Goal: Task Accomplishment & Management: Manage account settings

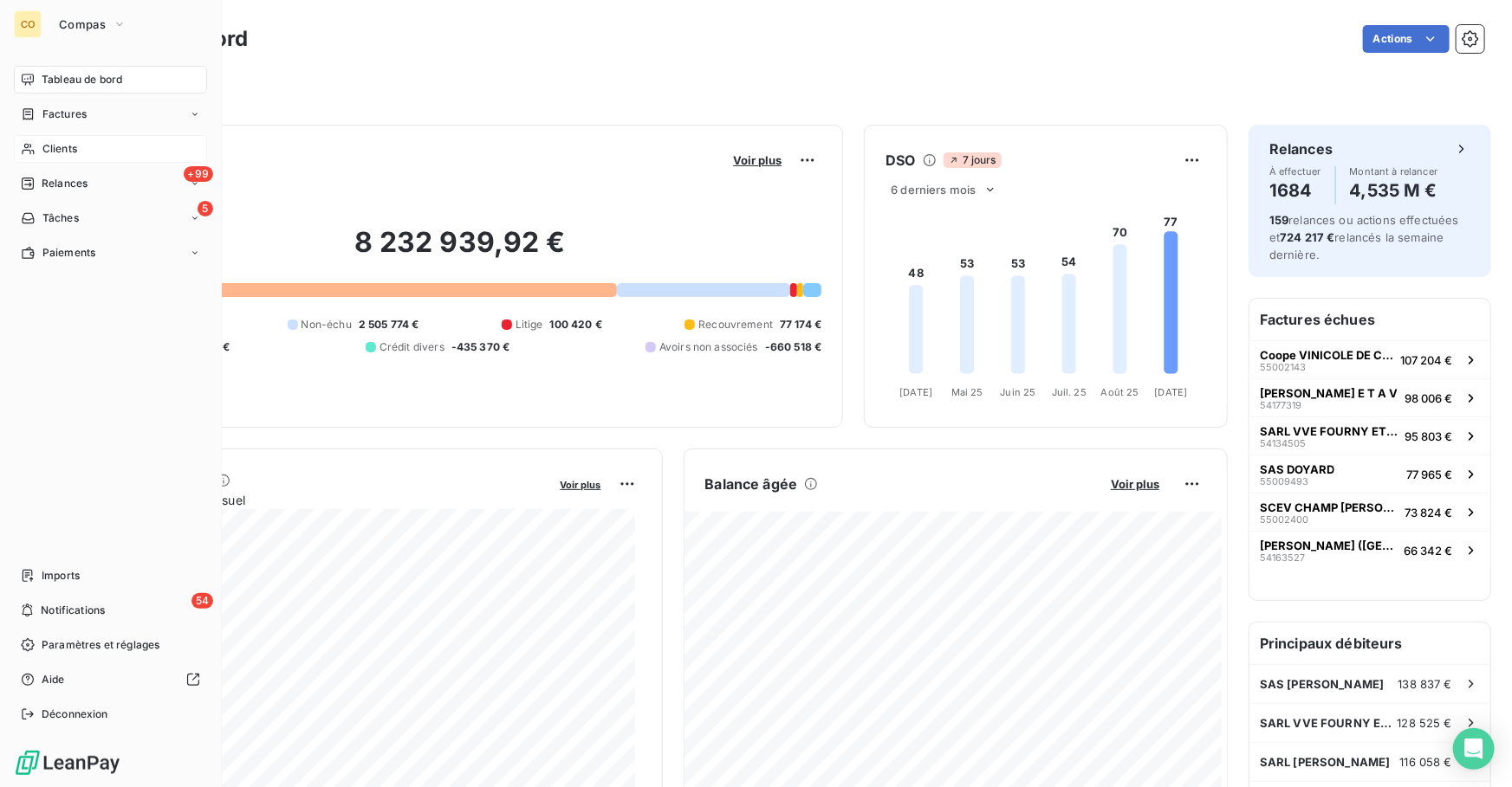
click at [46, 142] on span "Clients" at bounding box center [60, 149] width 35 height 16
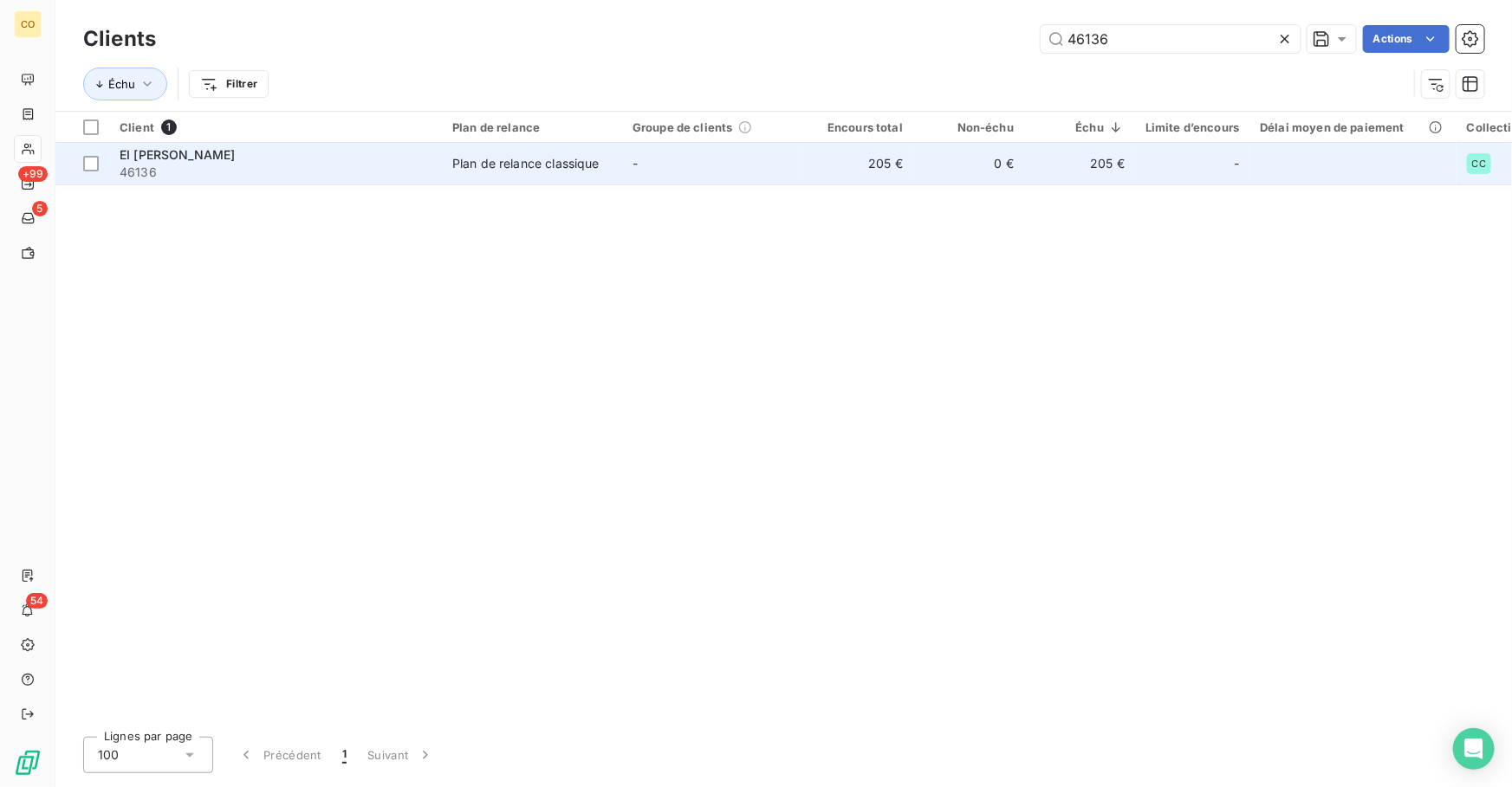
type input "46136"
click at [413, 165] on span "46136" at bounding box center [275, 173] width 312 height 18
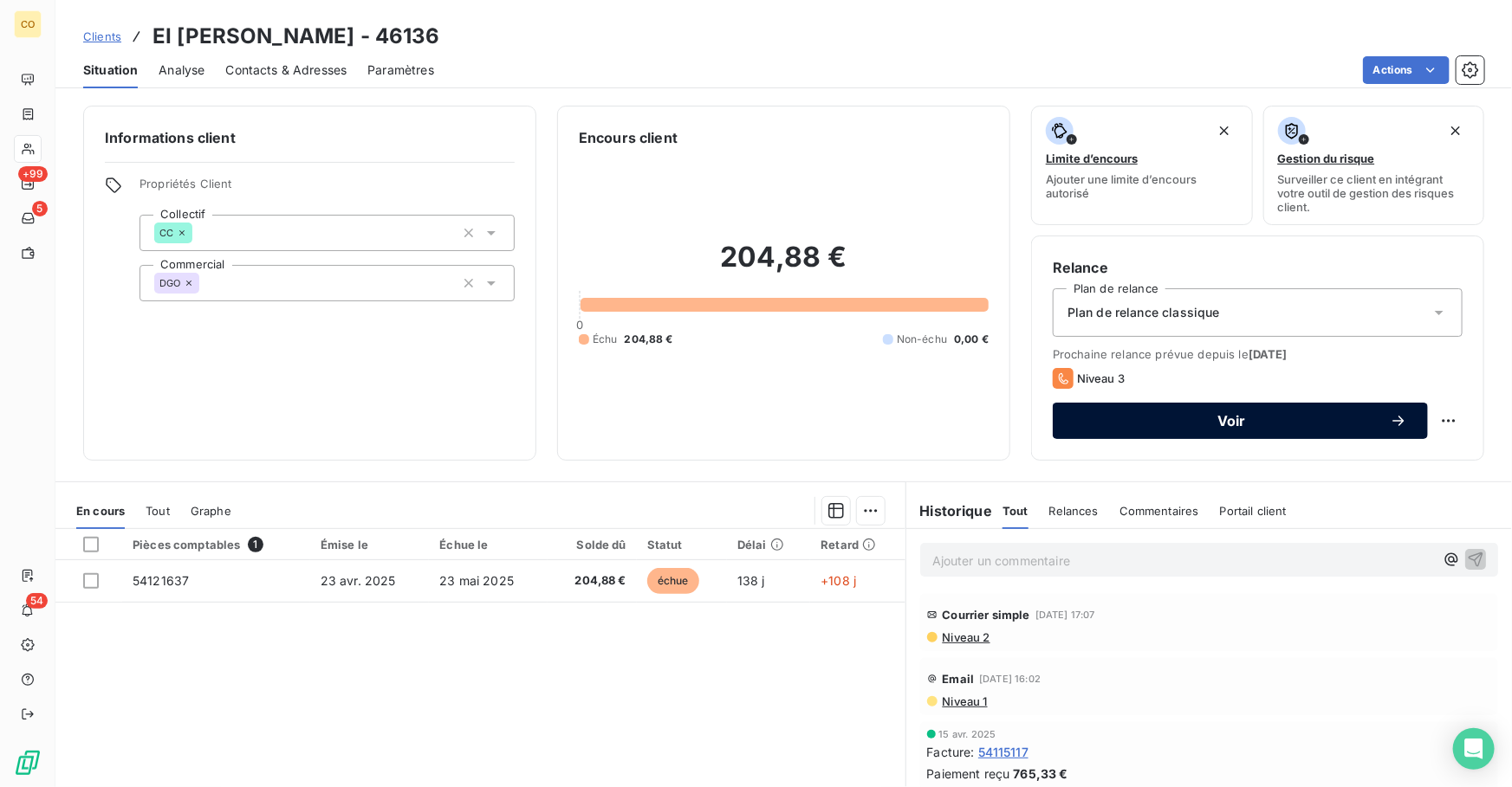
click at [1282, 428] on div "Voir" at bounding box center [1239, 421] width 333 height 18
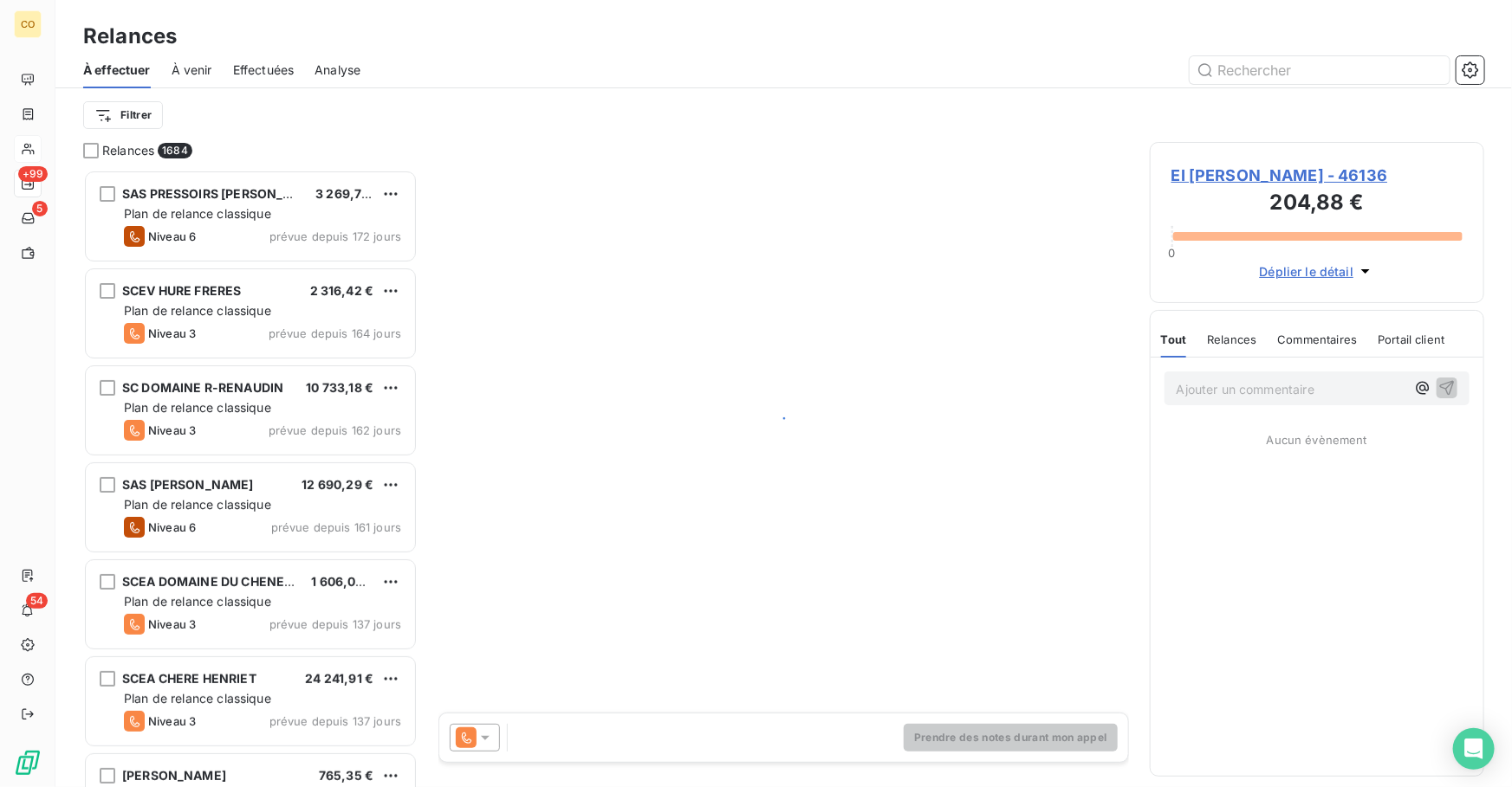
scroll to position [606, 323]
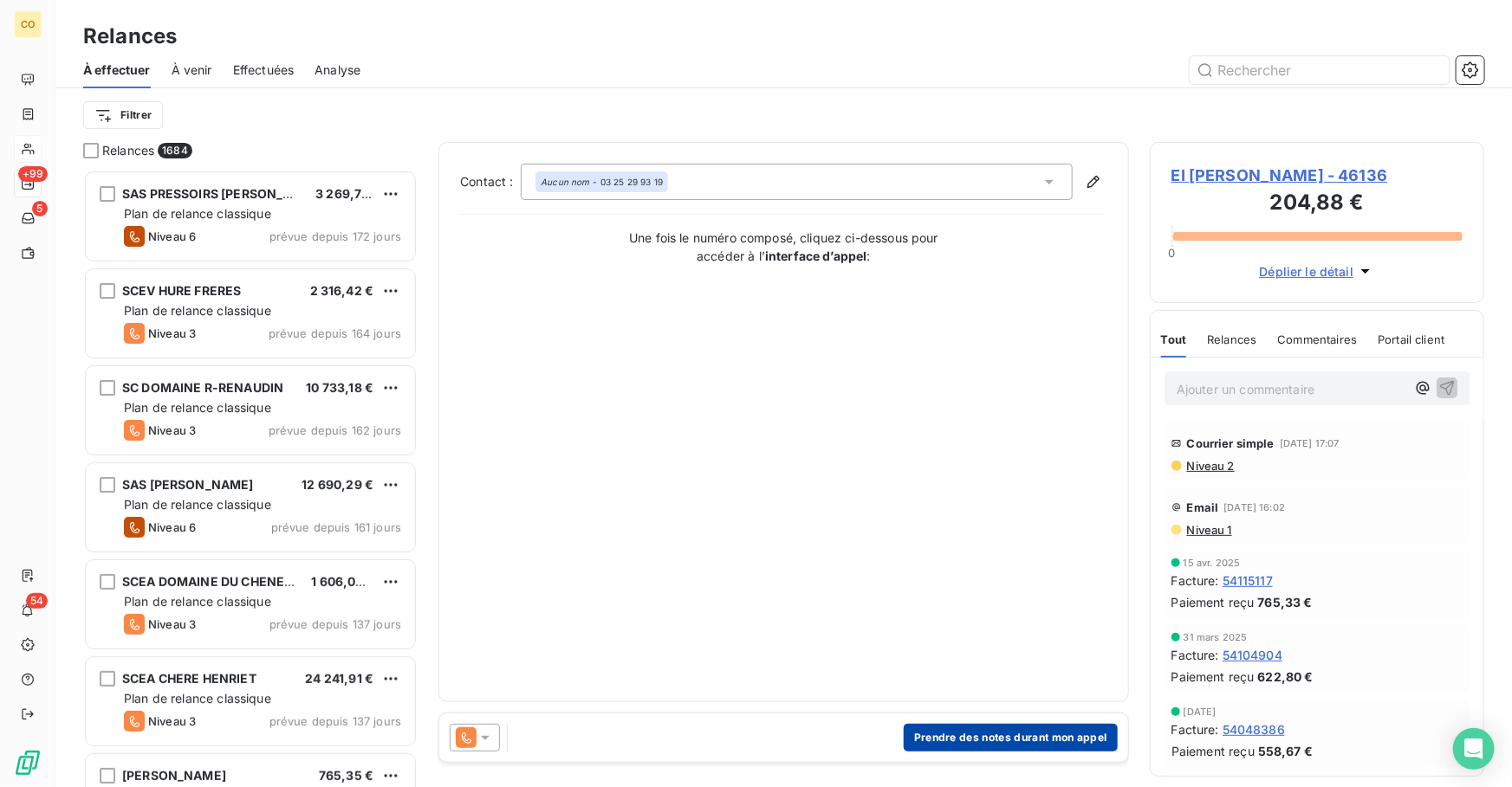
click at [969, 744] on button "Prendre des notes durant mon appel" at bounding box center [1011, 738] width 214 height 28
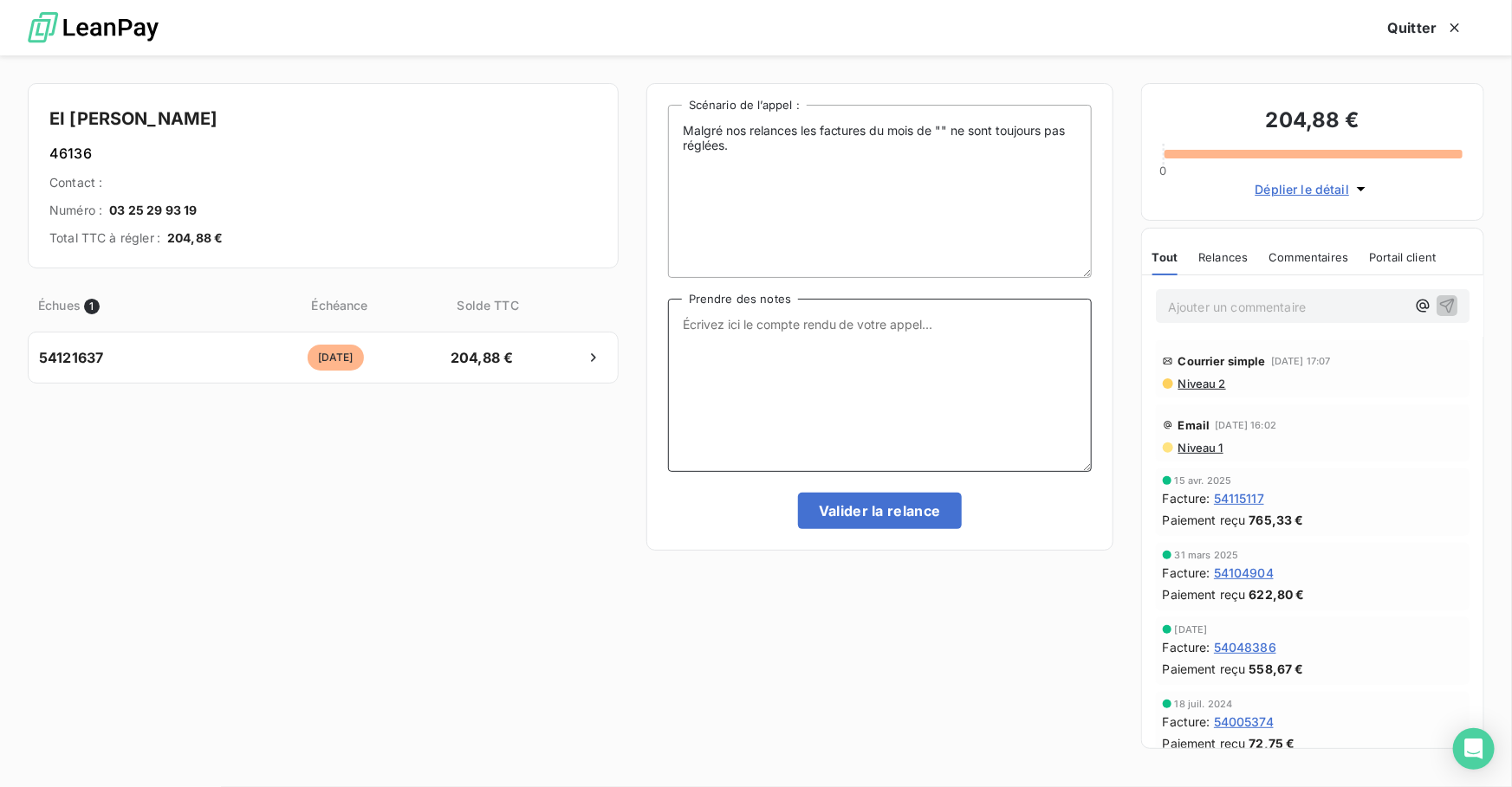
click at [855, 402] on textarea "Prendre des notes" at bounding box center [879, 386] width 423 height 174
drag, startPoint x: 955, startPoint y: 321, endPoint x: 0, endPoint y: 176, distance: 965.9
click at [0, 176] on div "EI [PERSON_NAME] 46136 Contact : Numéro : [PHONE_NUMBER] Total TTC à régler : 2…" at bounding box center [756, 421] width 1512 height 732
type textarea "Le 08/09 : Dupli par mail et fait le paiement"
click at [926, 497] on button "Valider la relance" at bounding box center [879, 511] width 164 height 37
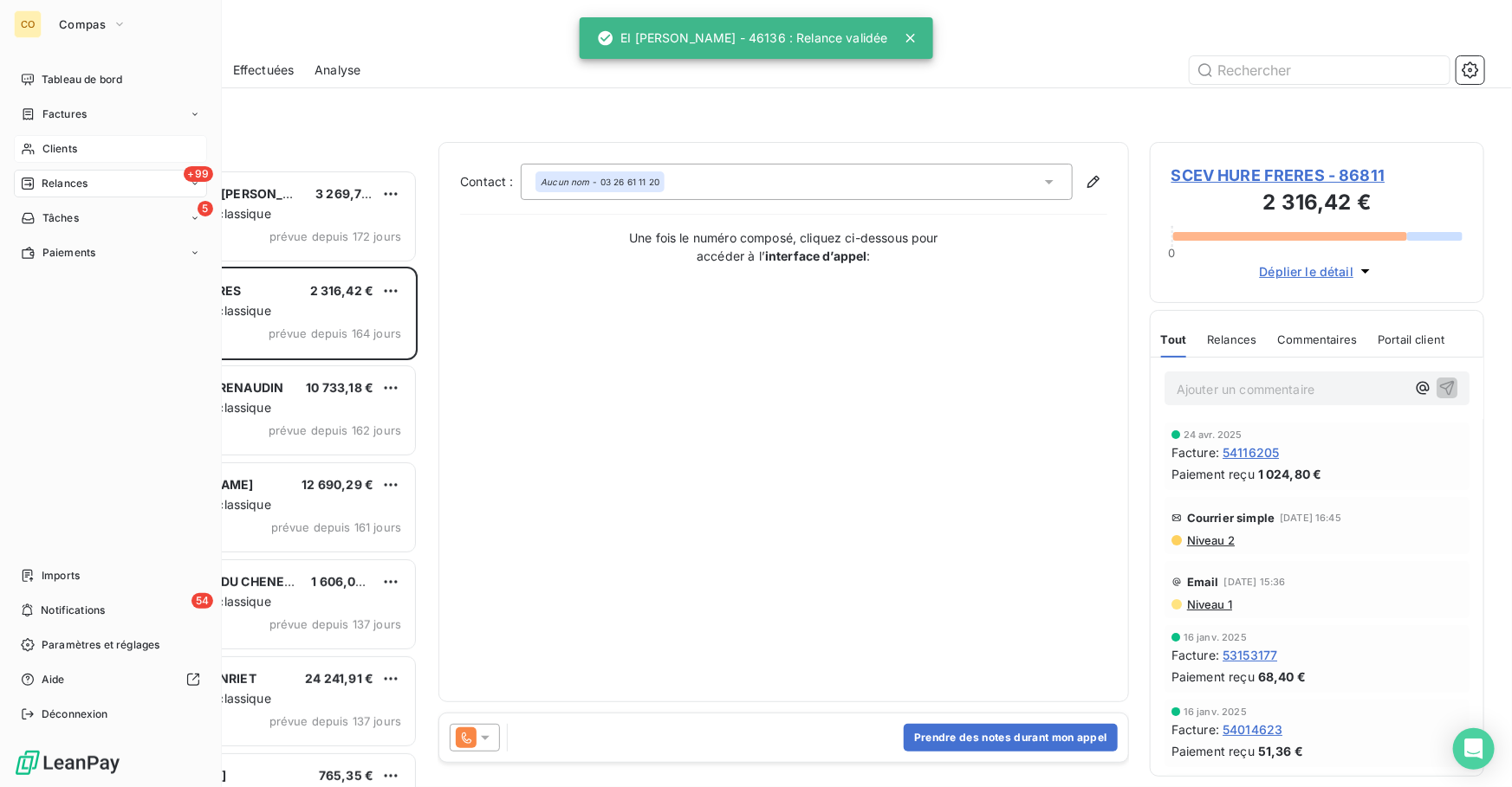
click at [94, 147] on div "Clients" at bounding box center [110, 149] width 193 height 28
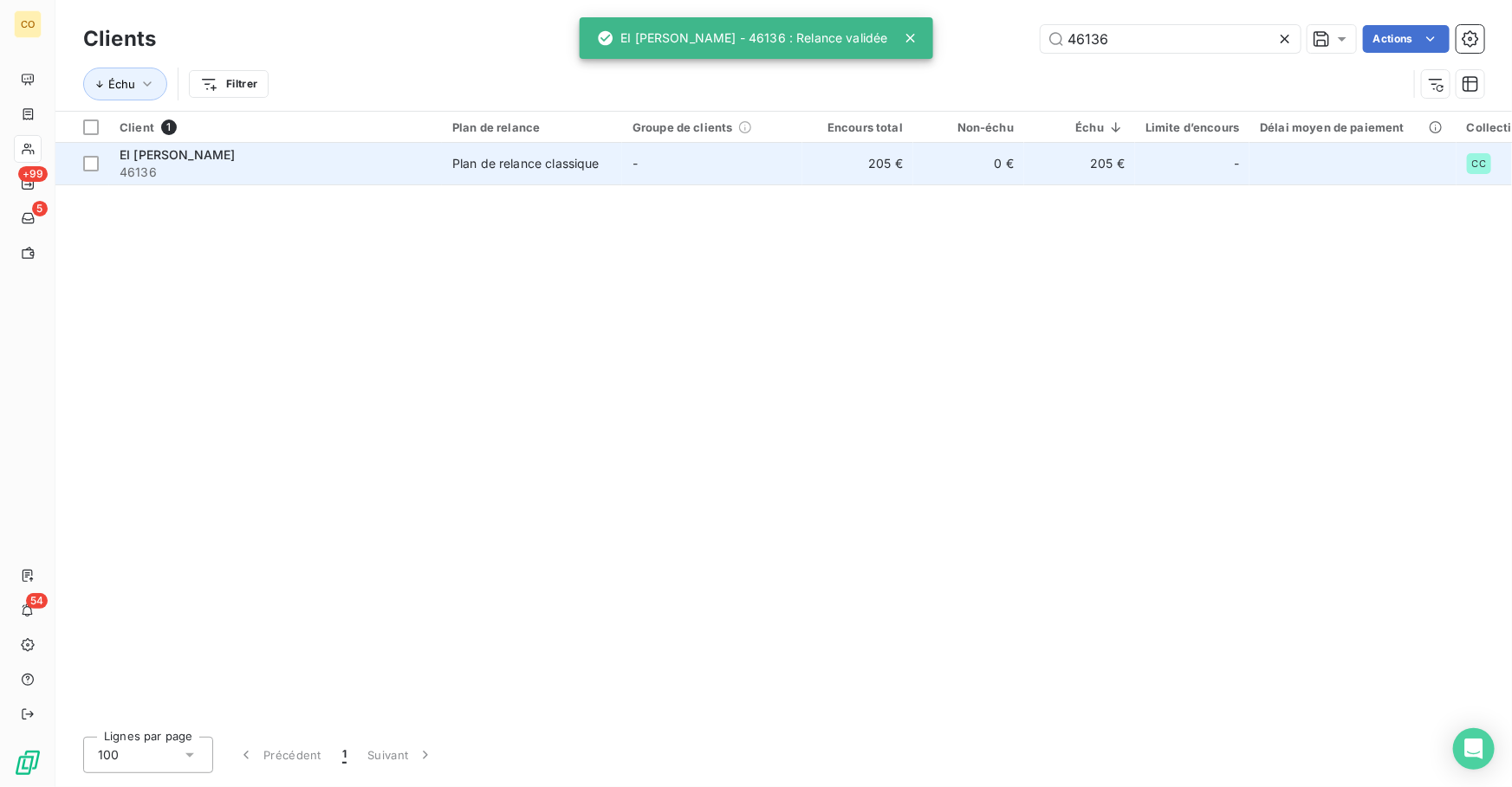
click at [235, 162] on div "EI [PERSON_NAME]" at bounding box center [275, 155] width 312 height 18
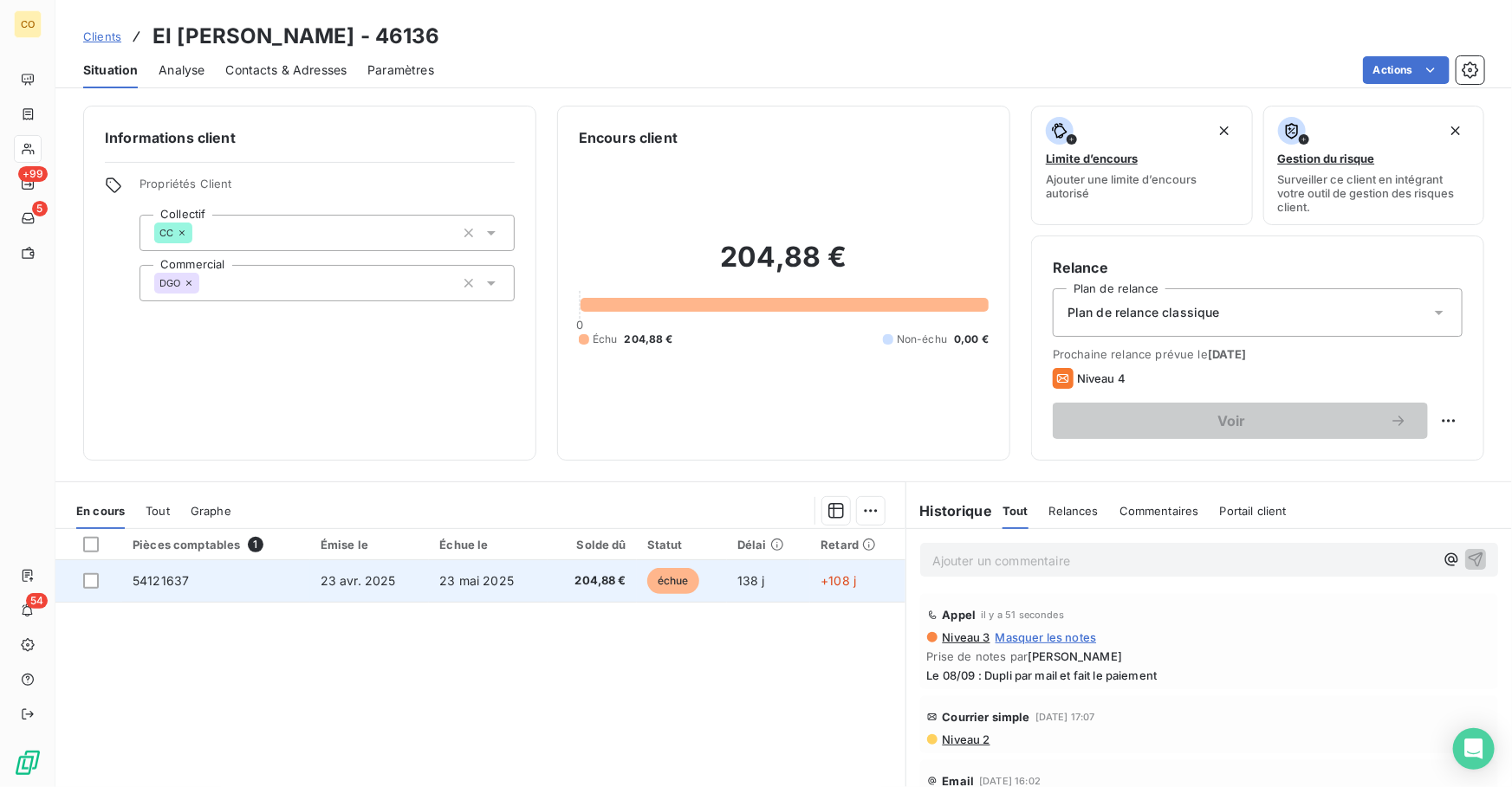
click at [429, 584] on td "23 mai 2025" at bounding box center [487, 580] width 117 height 41
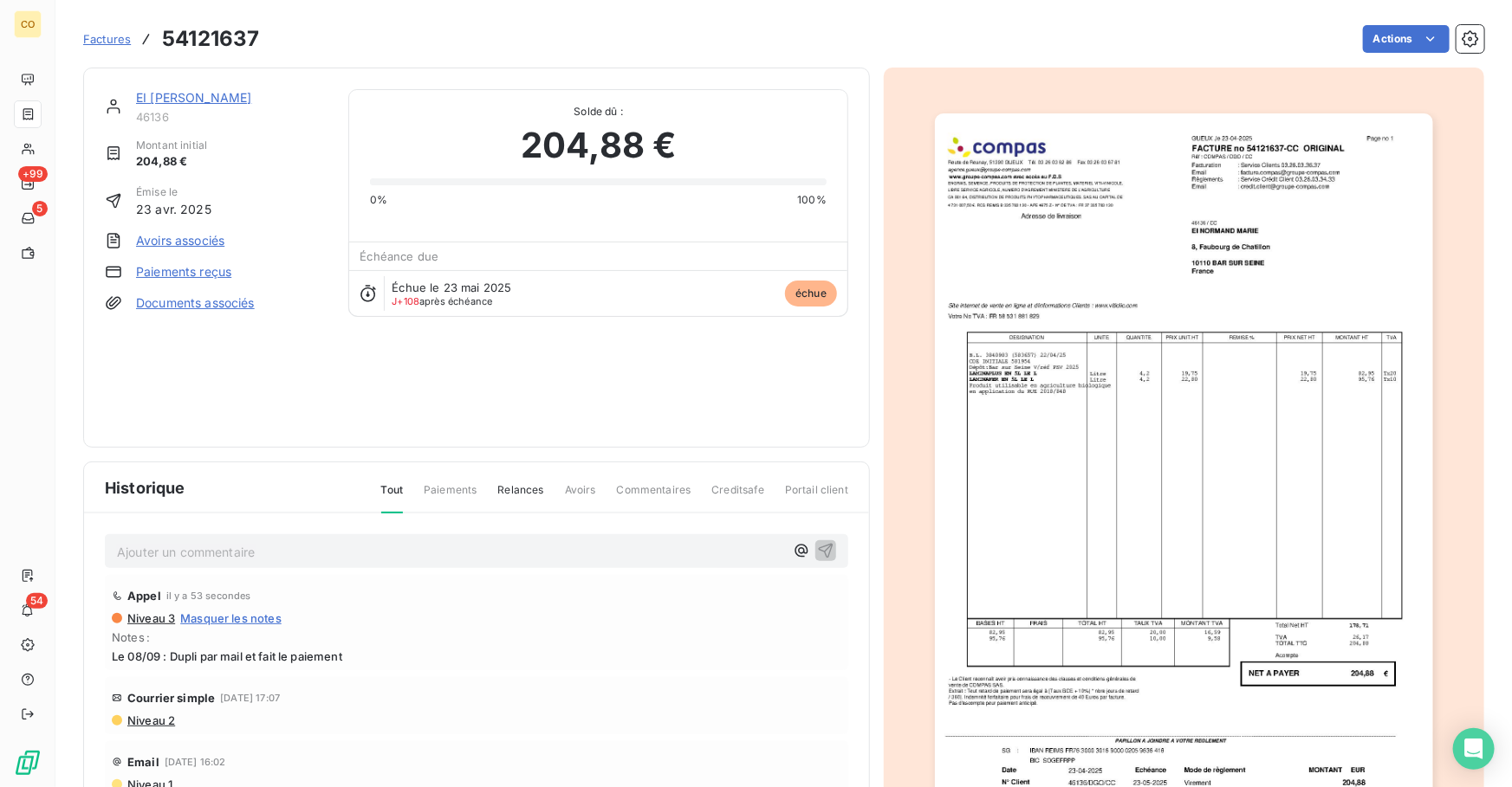
click at [1206, 268] on img "button" at bounding box center [1183, 465] width 498 height 705
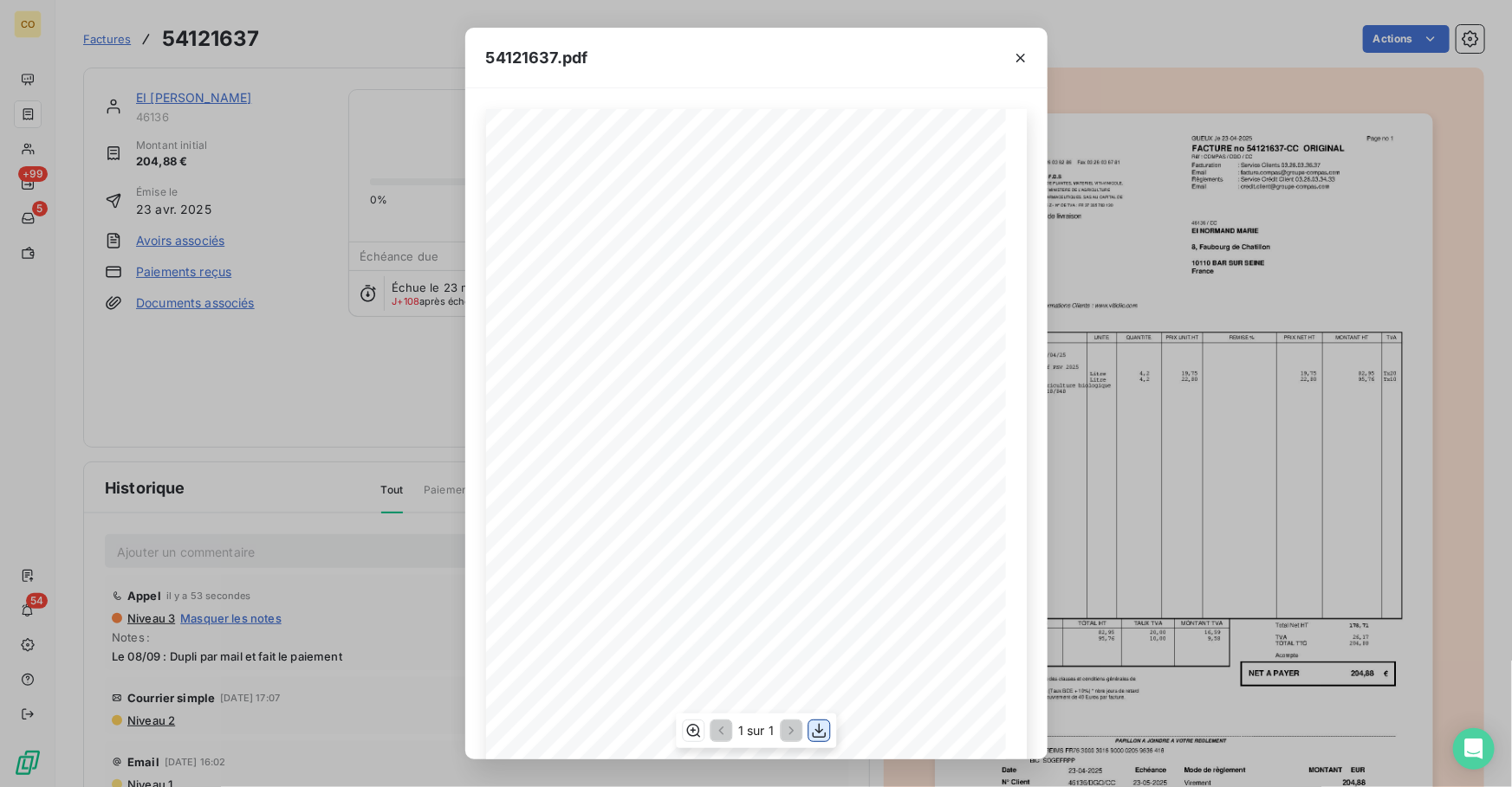
click at [827, 732] on icon "button" at bounding box center [819, 731] width 18 height 18
click at [1028, 62] on icon "button" at bounding box center [1020, 58] width 18 height 18
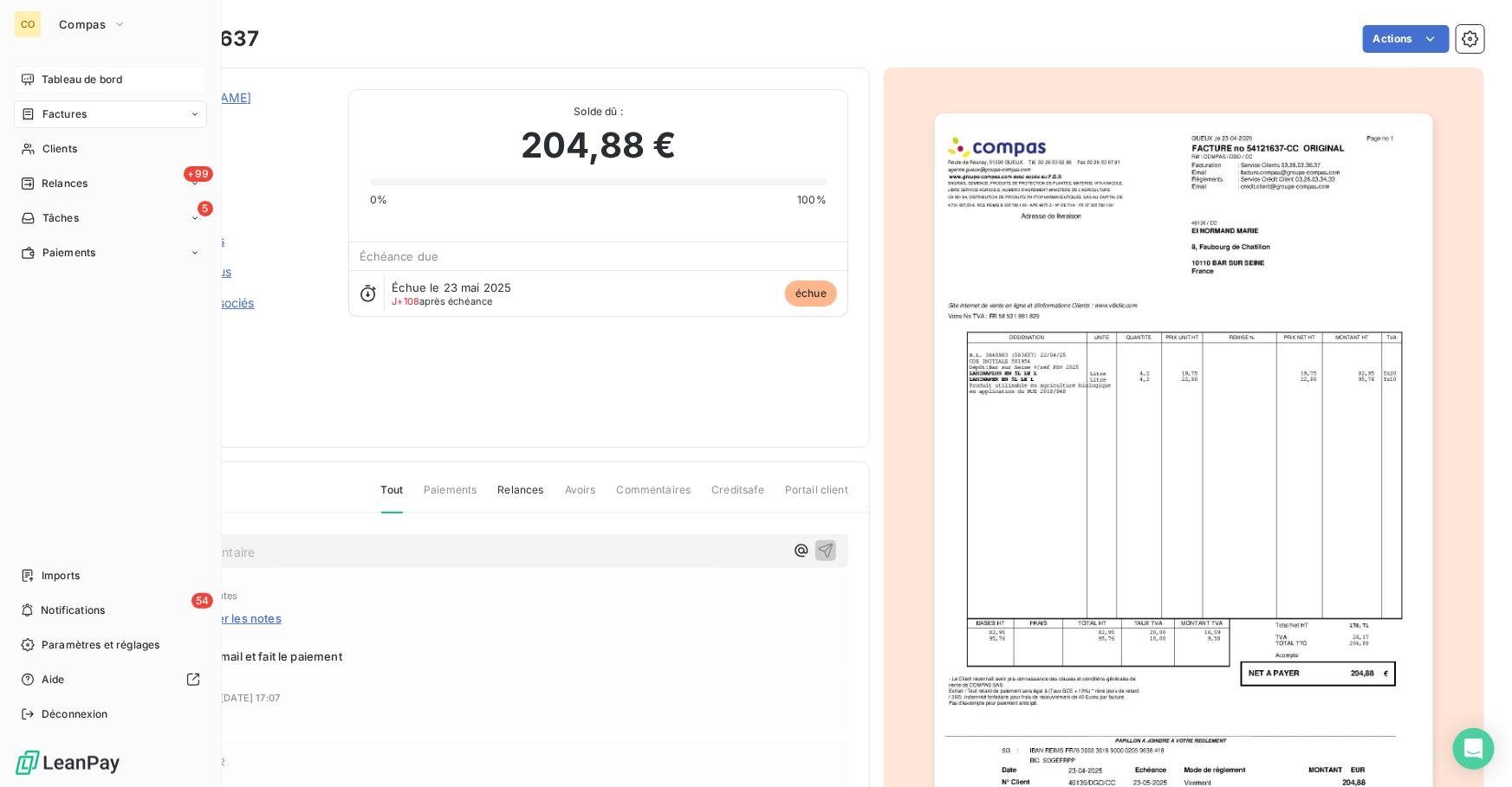
click at [127, 84] on div "Tableau de bord" at bounding box center [110, 80] width 193 height 28
